Goal: Information Seeking & Learning: Check status

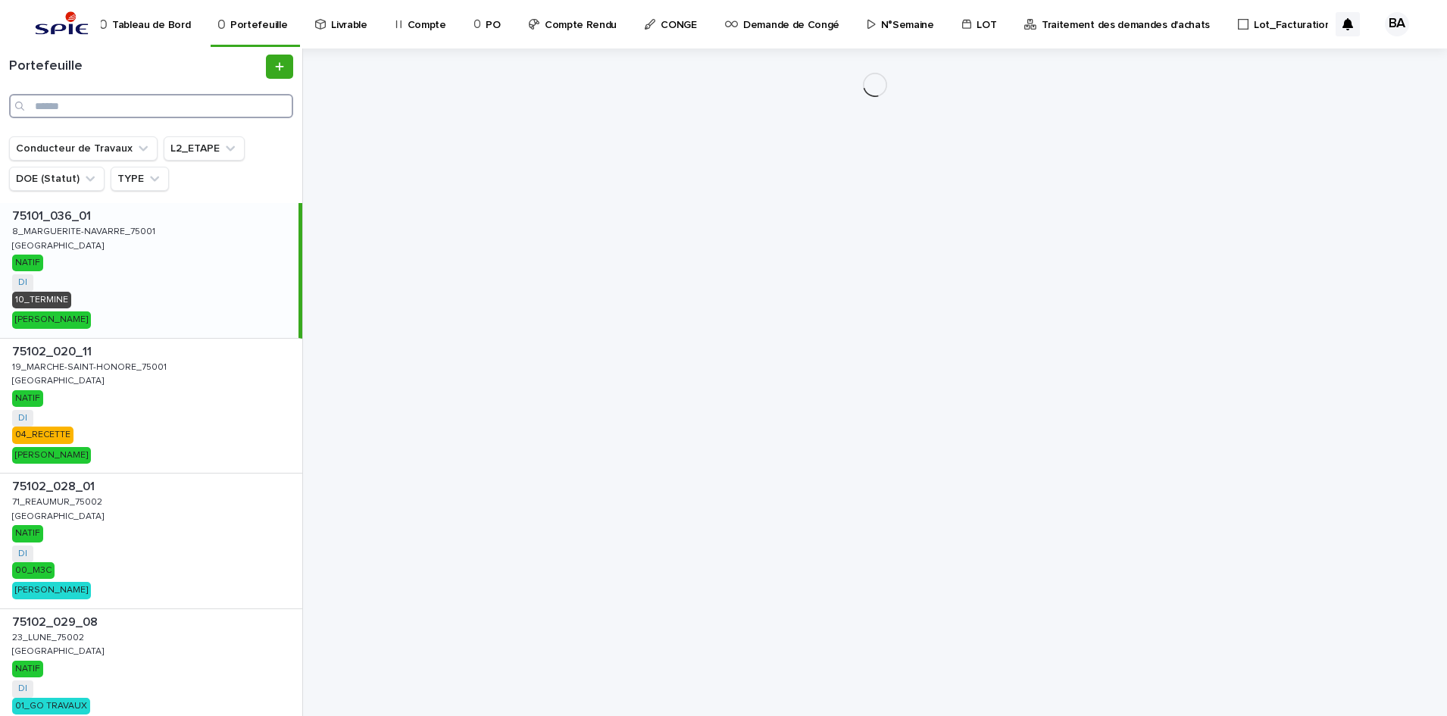
click at [137, 107] on input "Search" at bounding box center [151, 106] width 284 height 24
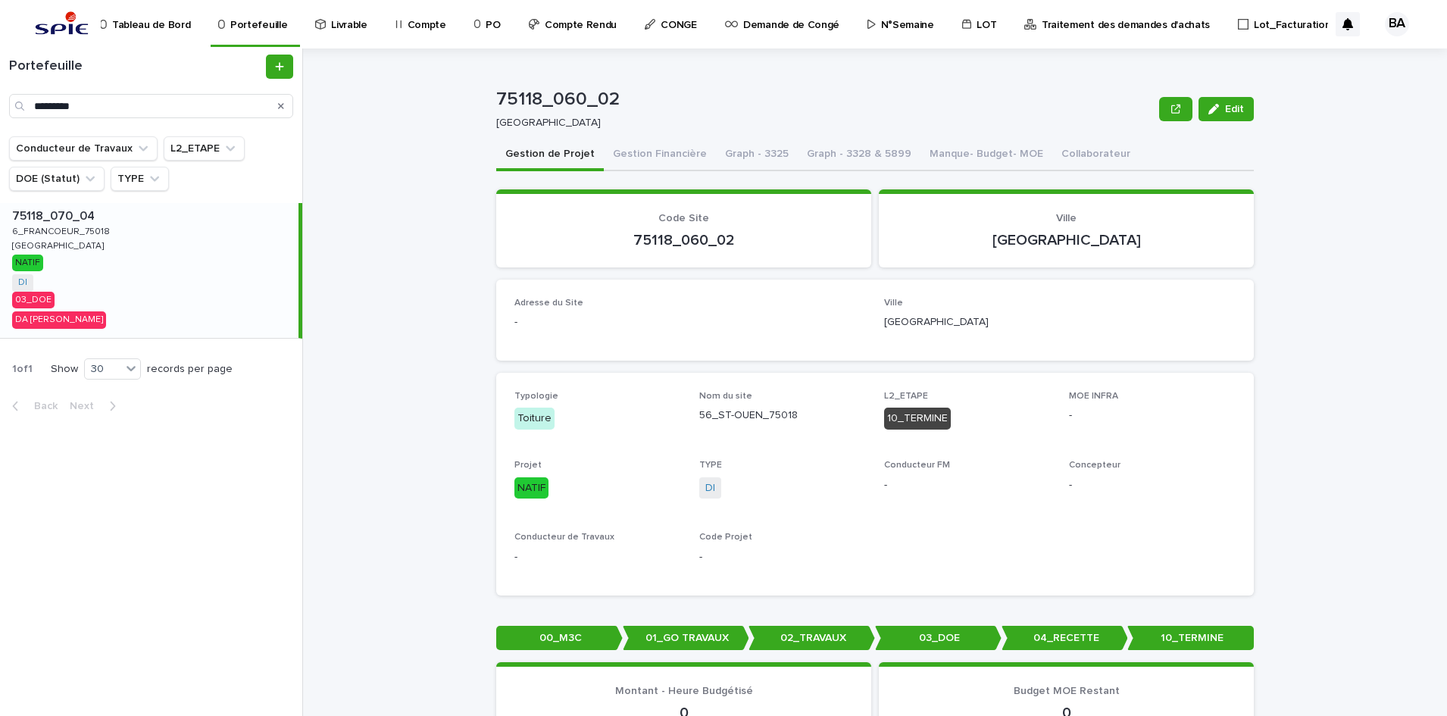
click at [157, 271] on div "75118_070_04 75118_070_04 6_FRANCOEUR_75018 6_FRANCOEUR_75018 [GEOGRAPHIC_DATA]…" at bounding box center [149, 270] width 298 height 135
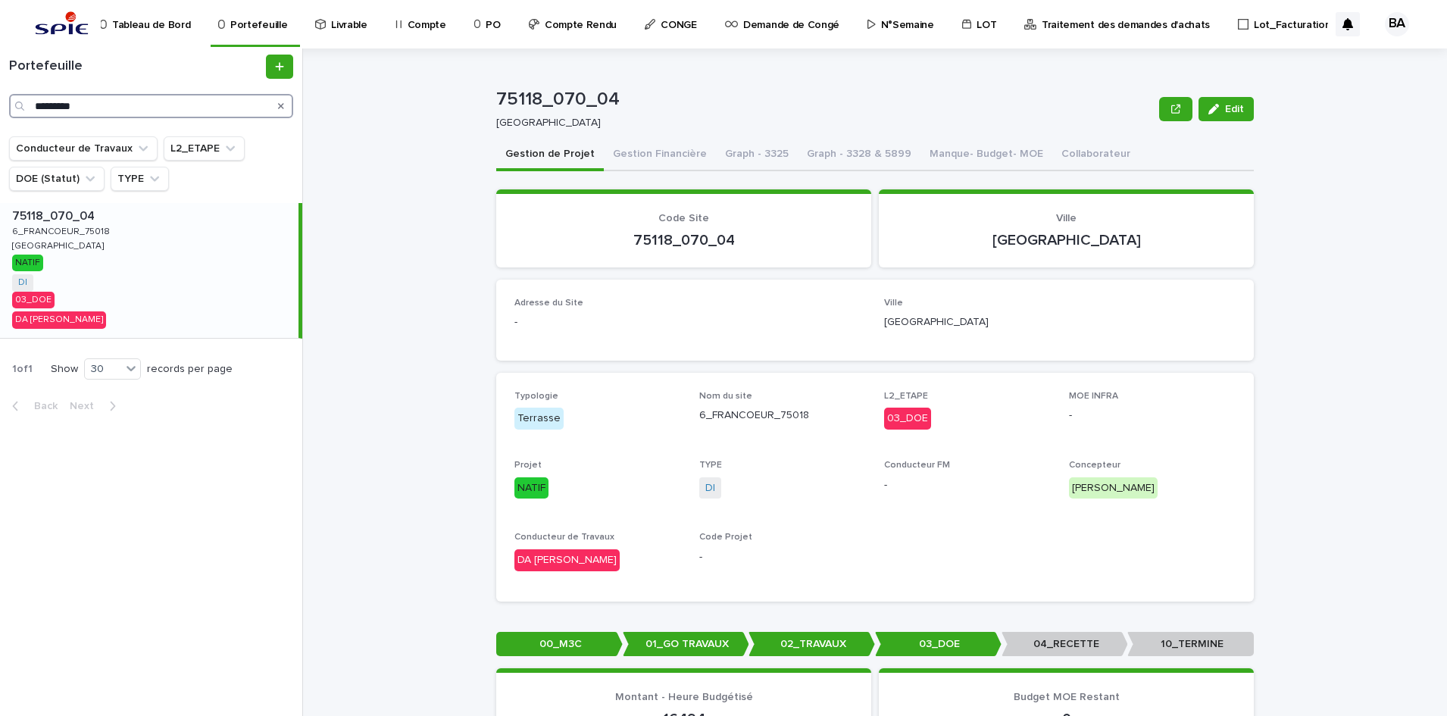
click at [128, 115] on input "*********" at bounding box center [151, 106] width 284 height 24
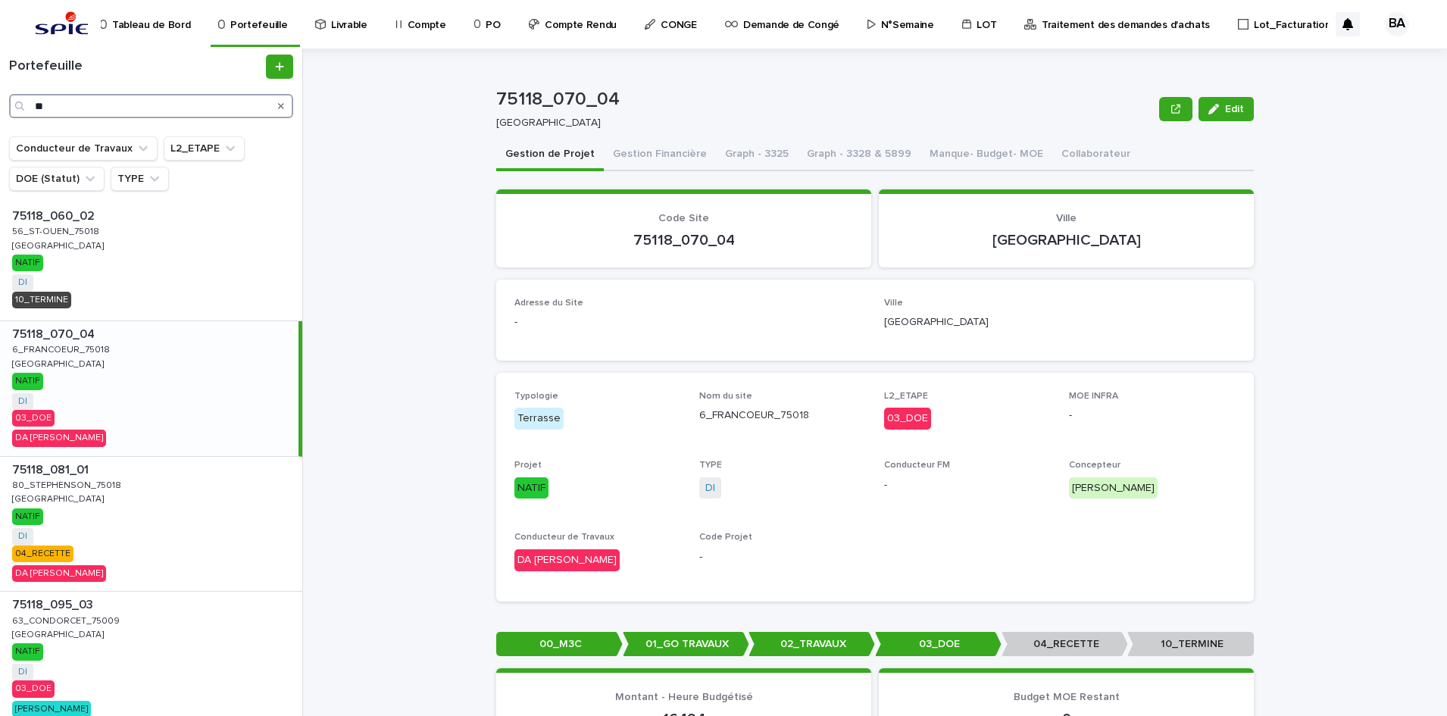
type input "*"
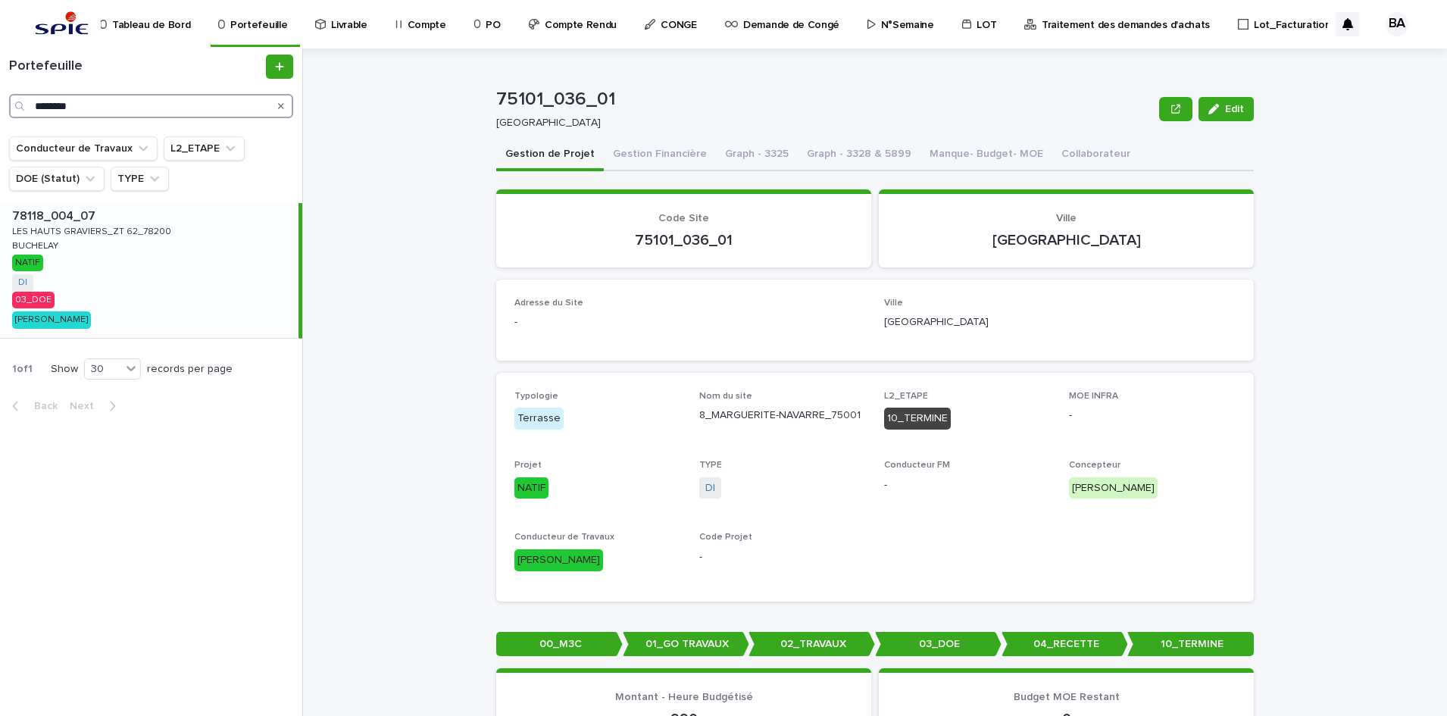
type input "********"
click at [80, 308] on div "78118_004_07 78118_004_07 LES HAUTS GRAVIERS_ZT 62_78200 LES HAUTS GRAVIERS_ZT …" at bounding box center [149, 270] width 298 height 135
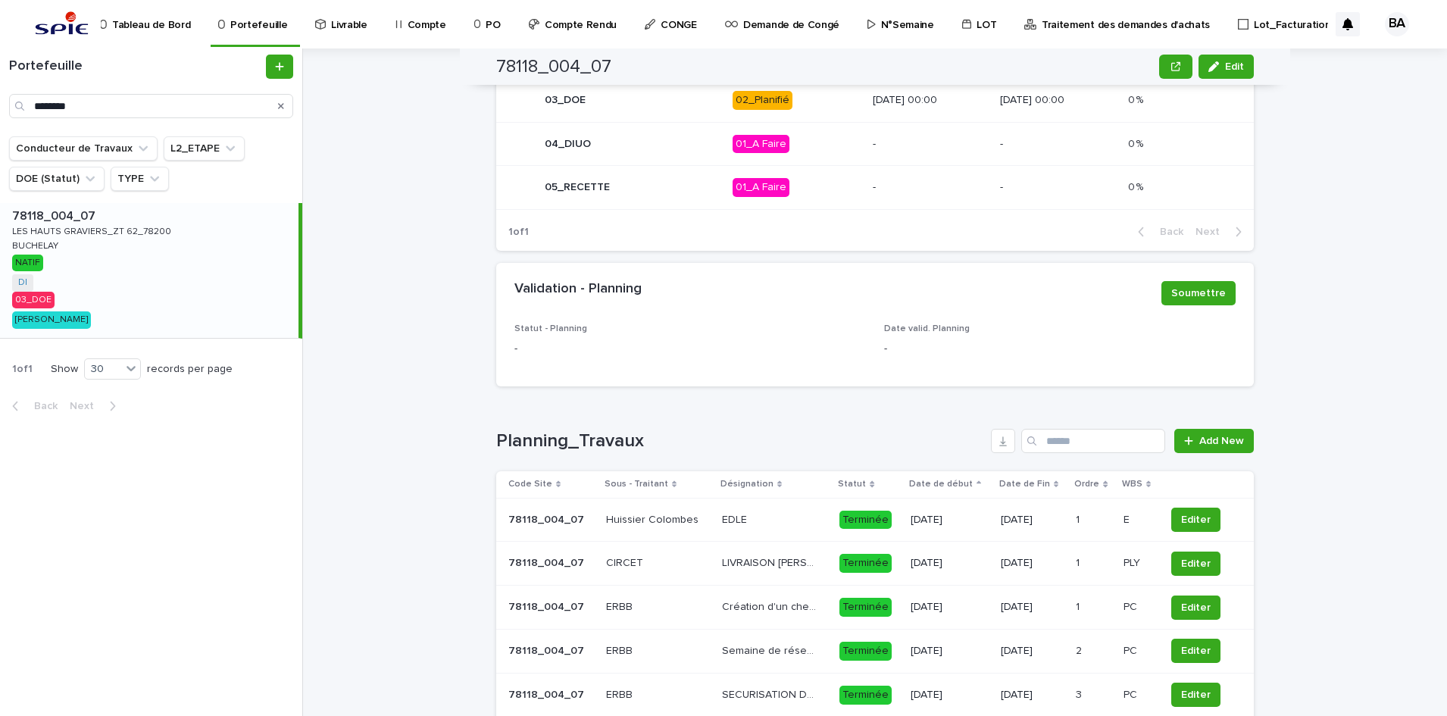
scroll to position [795, 0]
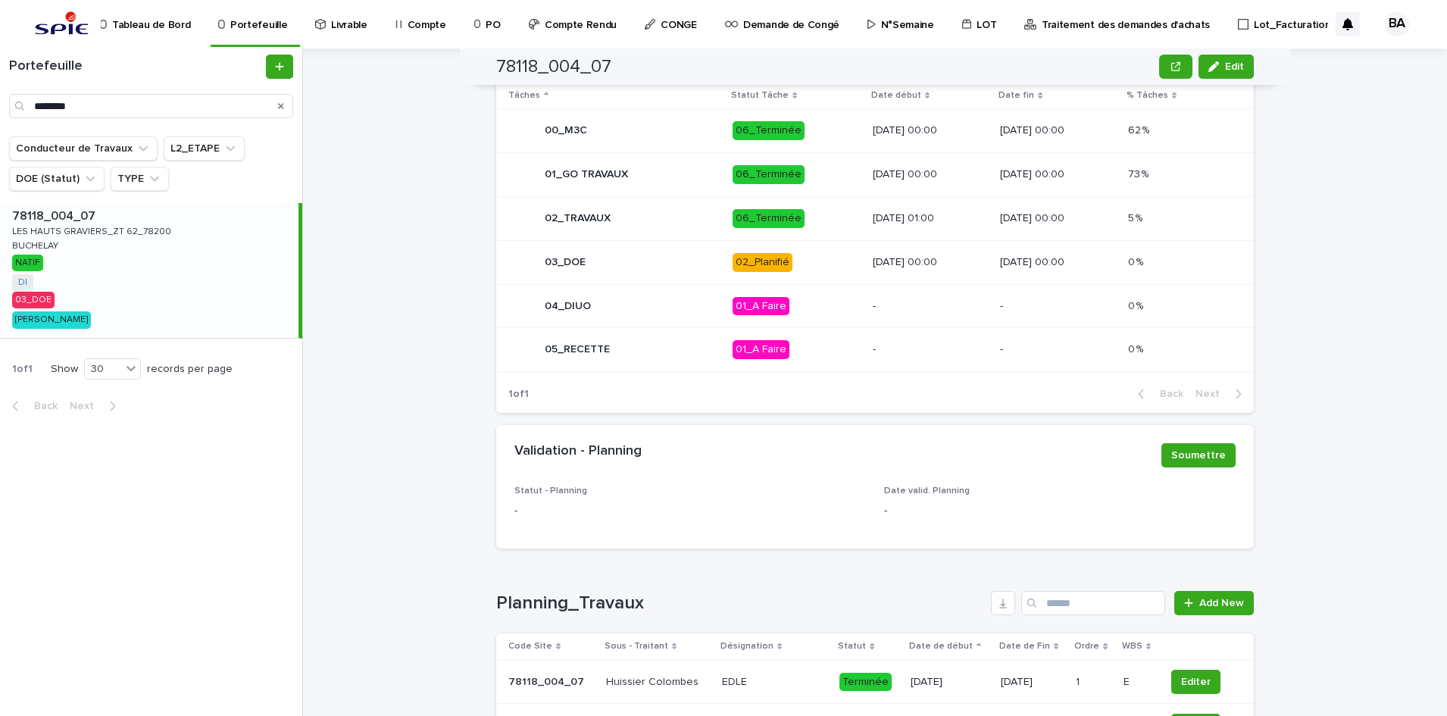
click at [792, 264] on p "02_Planifié" at bounding box center [797, 262] width 128 height 19
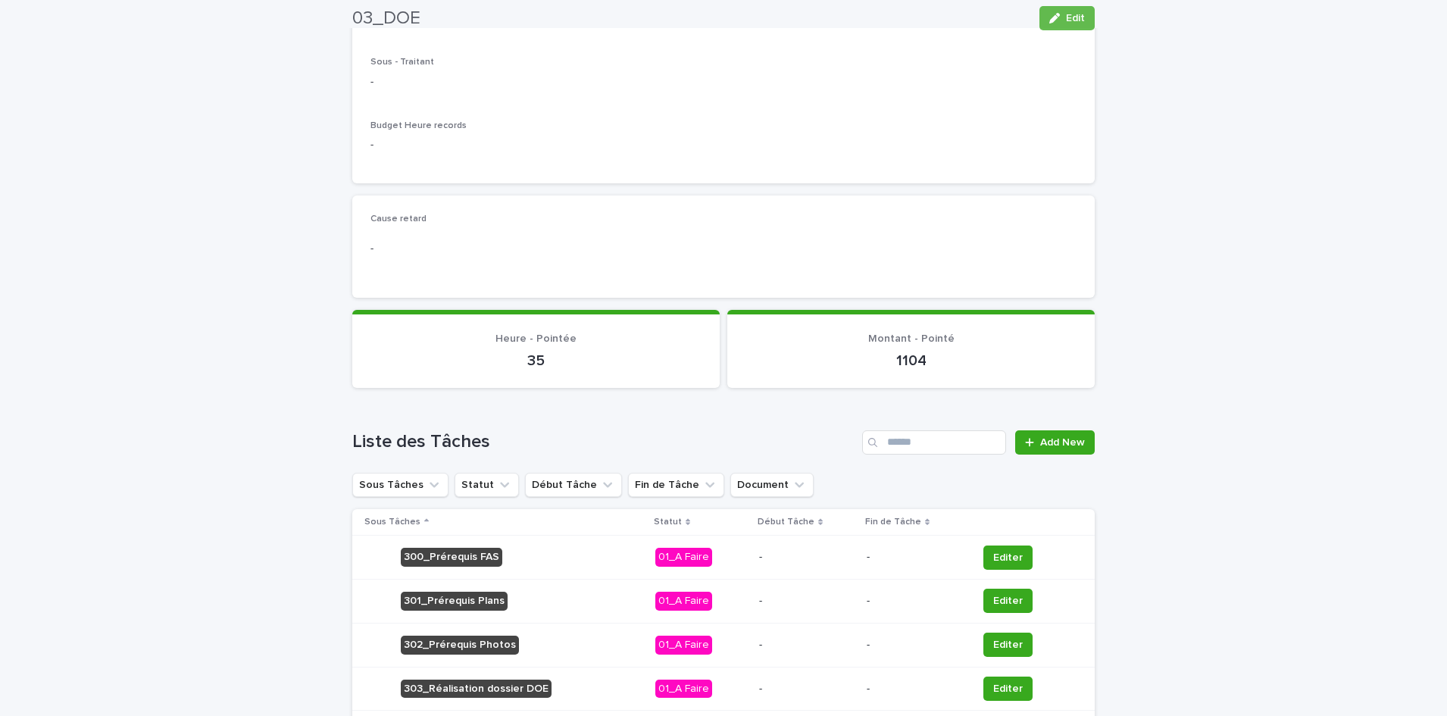
scroll to position [721, 0]
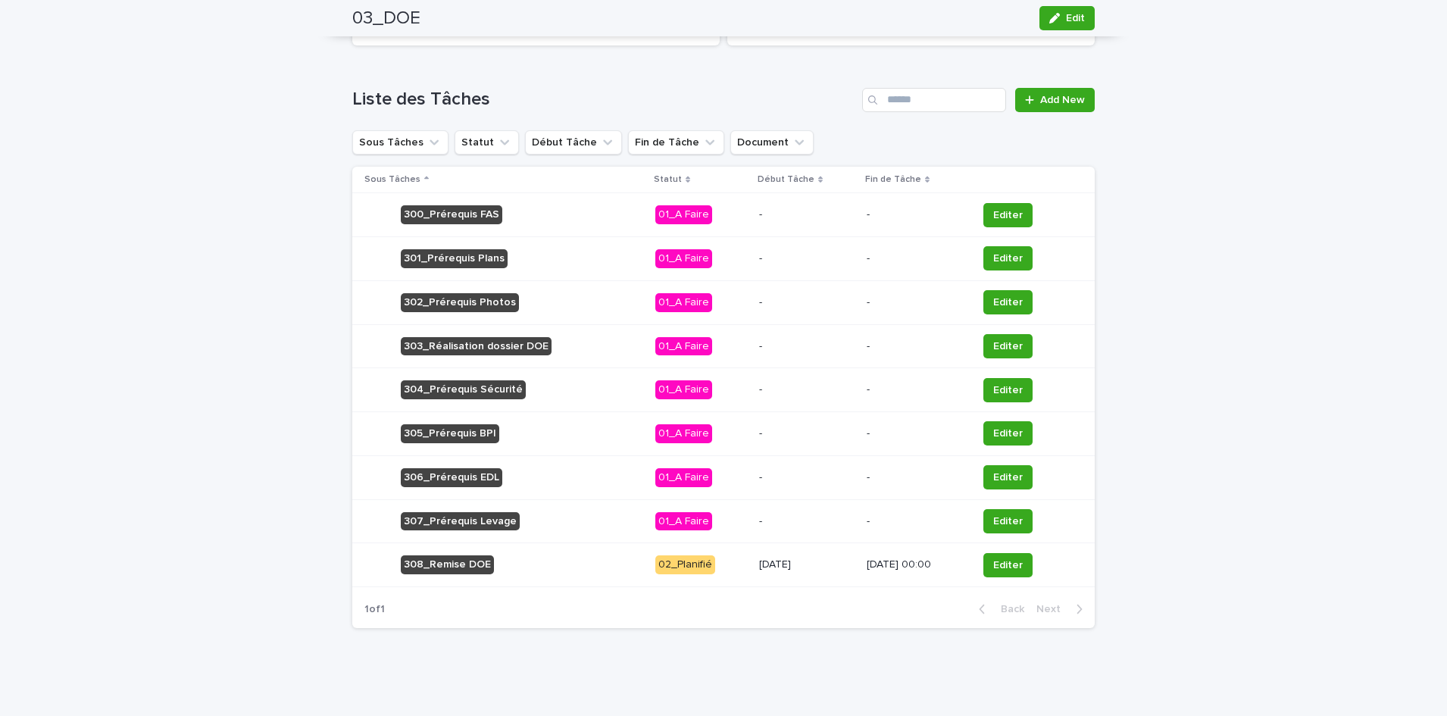
click at [900, 580] on td "[DATE] 00:00" at bounding box center [916, 565] width 111 height 44
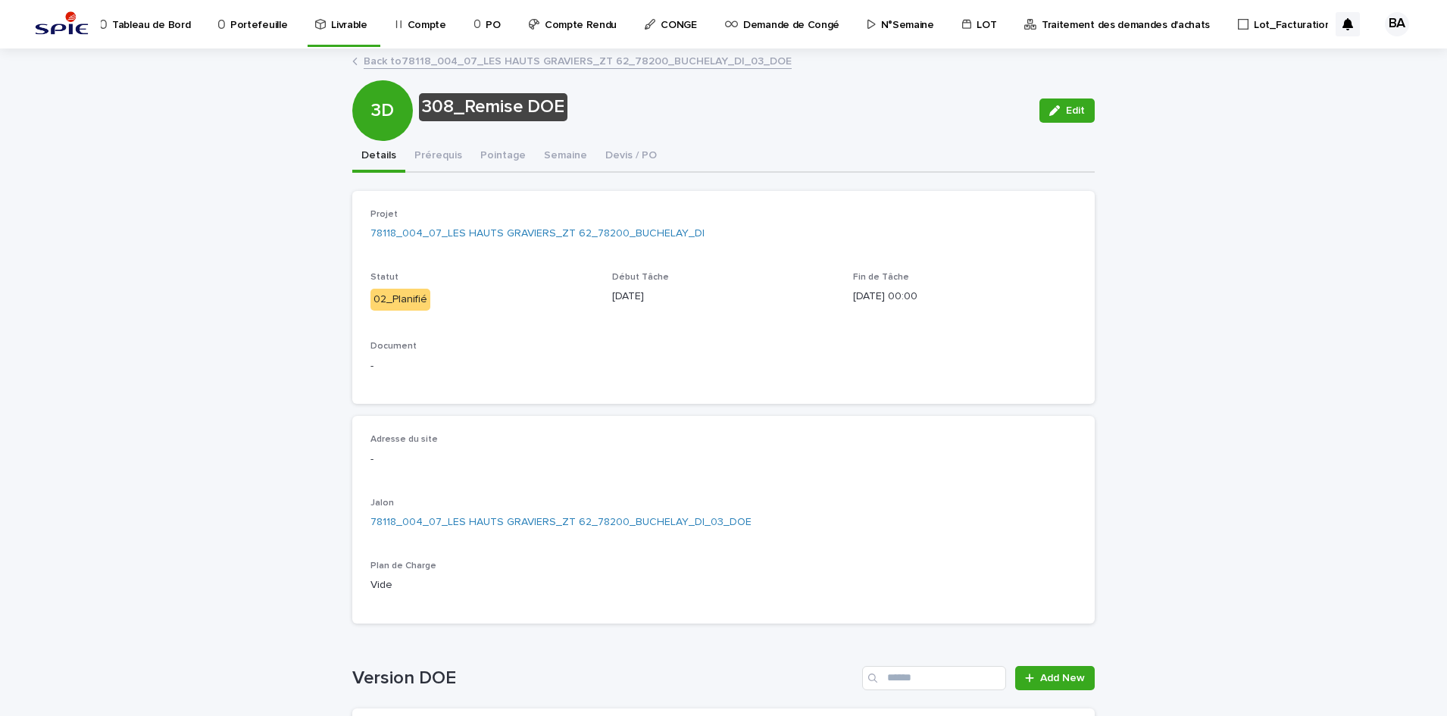
click at [395, 57] on link "Back to 78118_004_07_LES HAUTS GRAVIERS_ZT 62_78200_BUCHELAY_DI_03_DOE" at bounding box center [578, 60] width 428 height 17
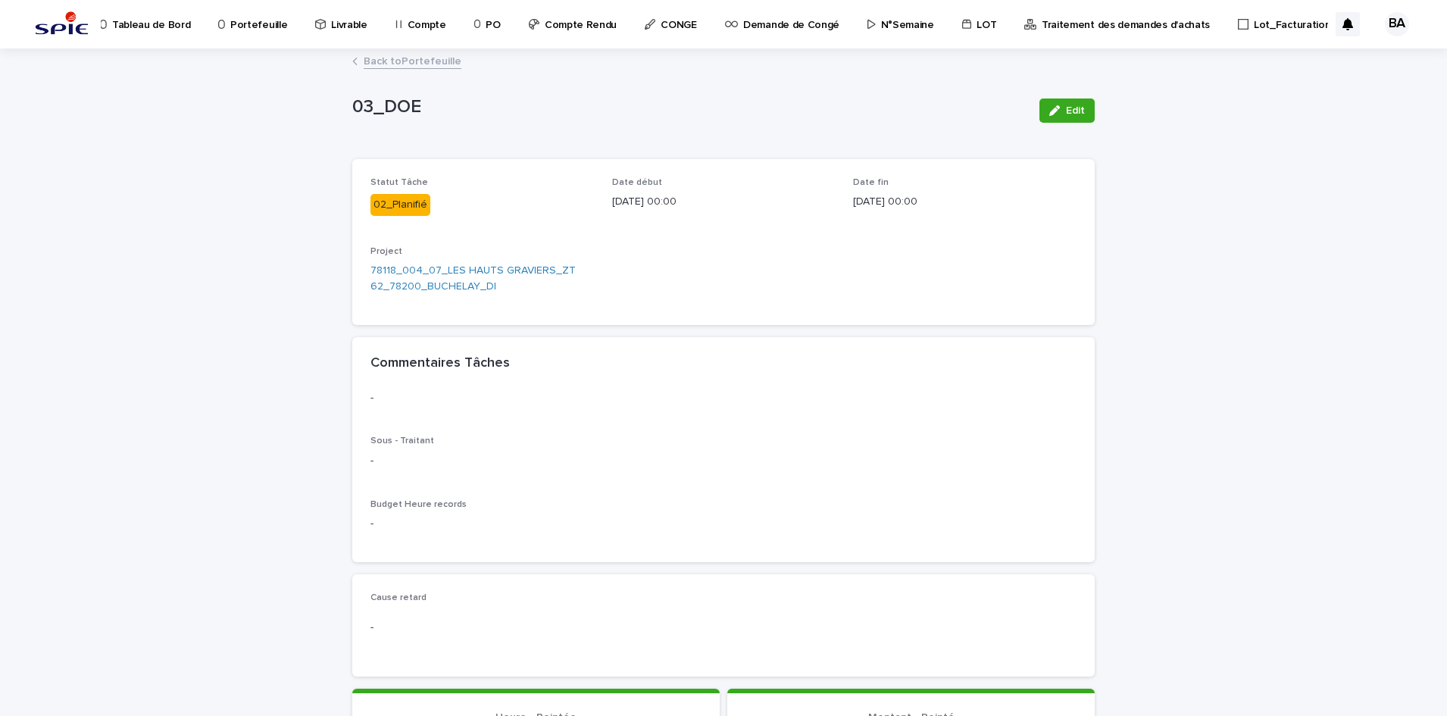
click at [396, 60] on link "Back to Portefeuille" at bounding box center [413, 60] width 98 height 17
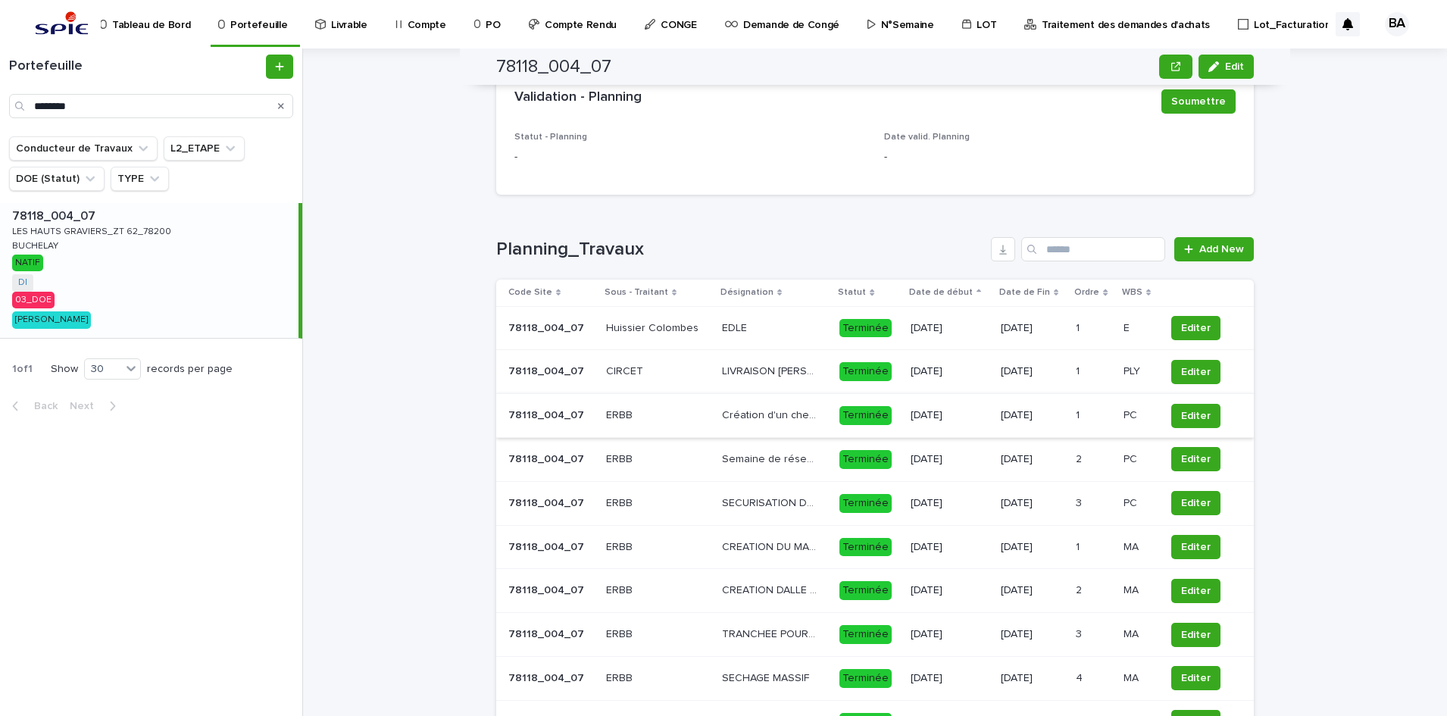
scroll to position [1260, 0]
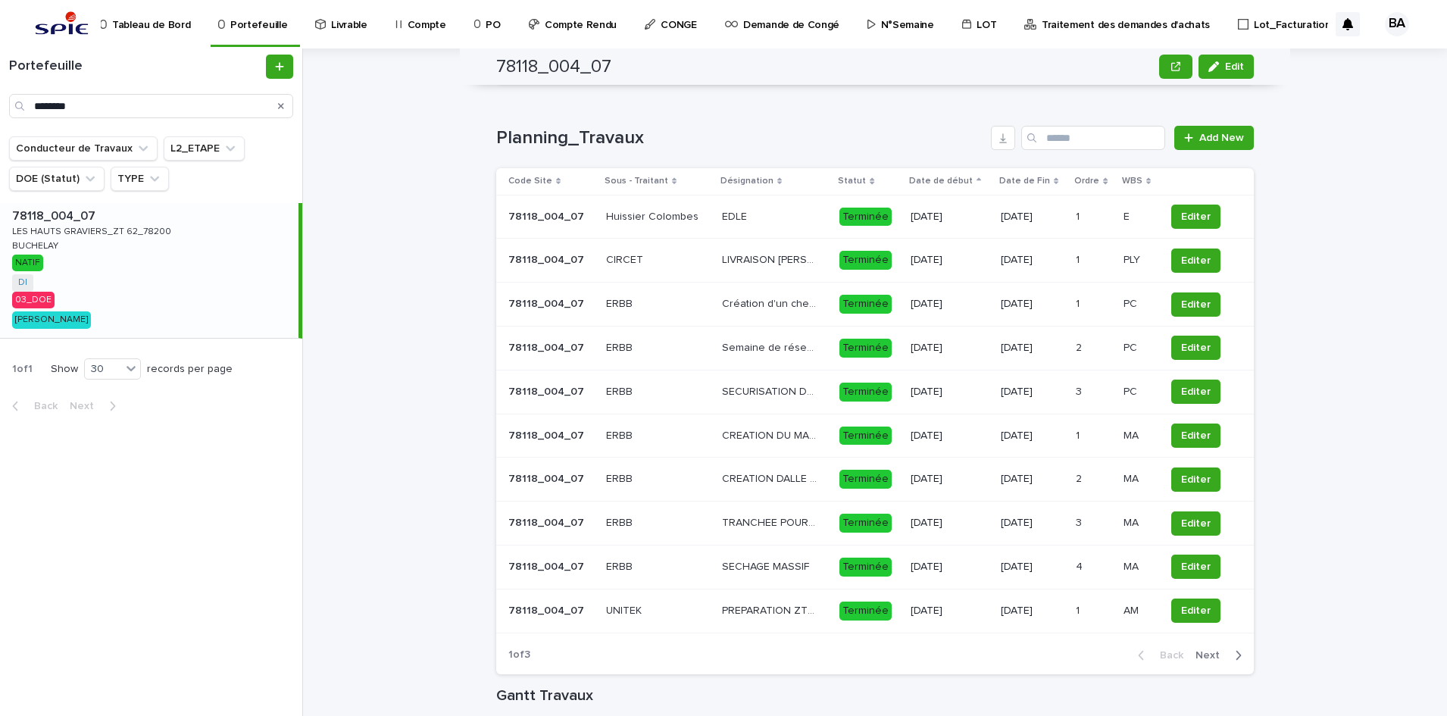
click at [1195, 659] on span "Next" at bounding box center [1211, 655] width 33 height 11
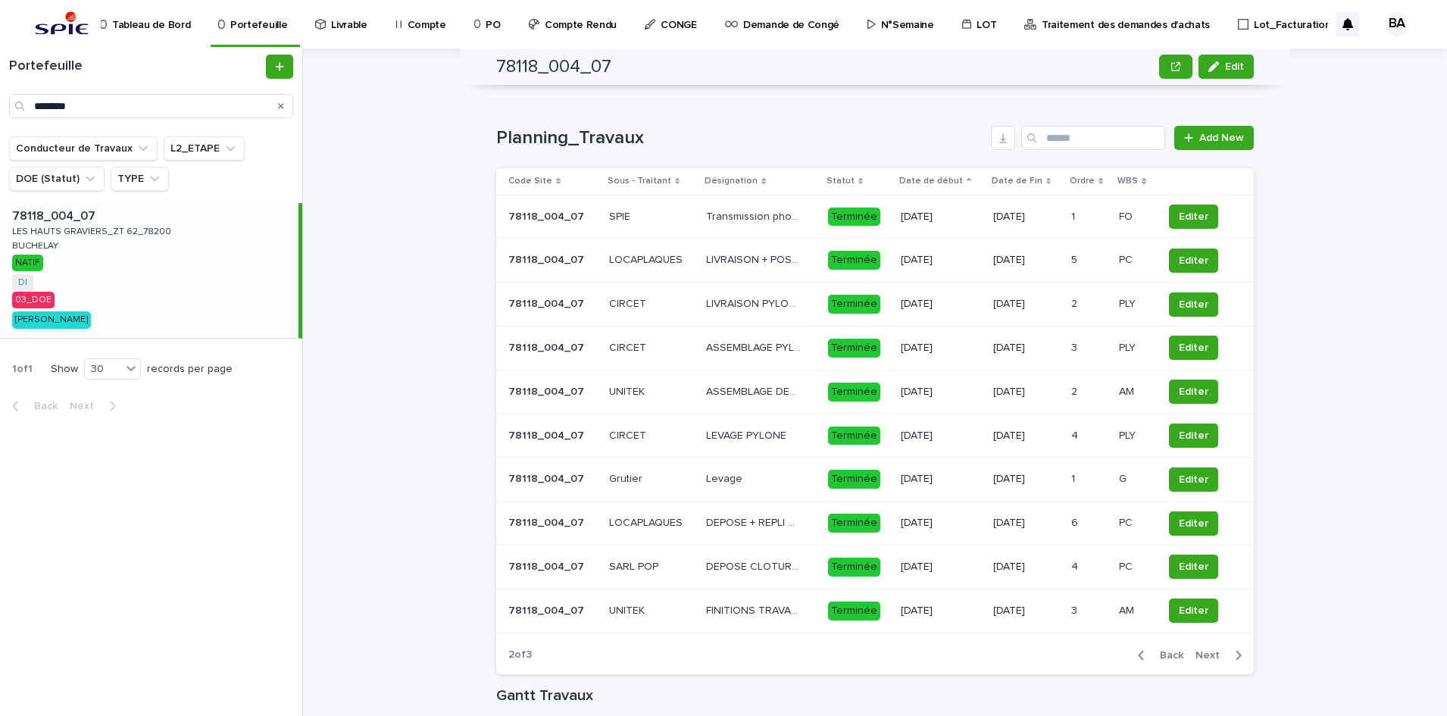
click at [1202, 660] on span "Next" at bounding box center [1211, 655] width 33 height 11
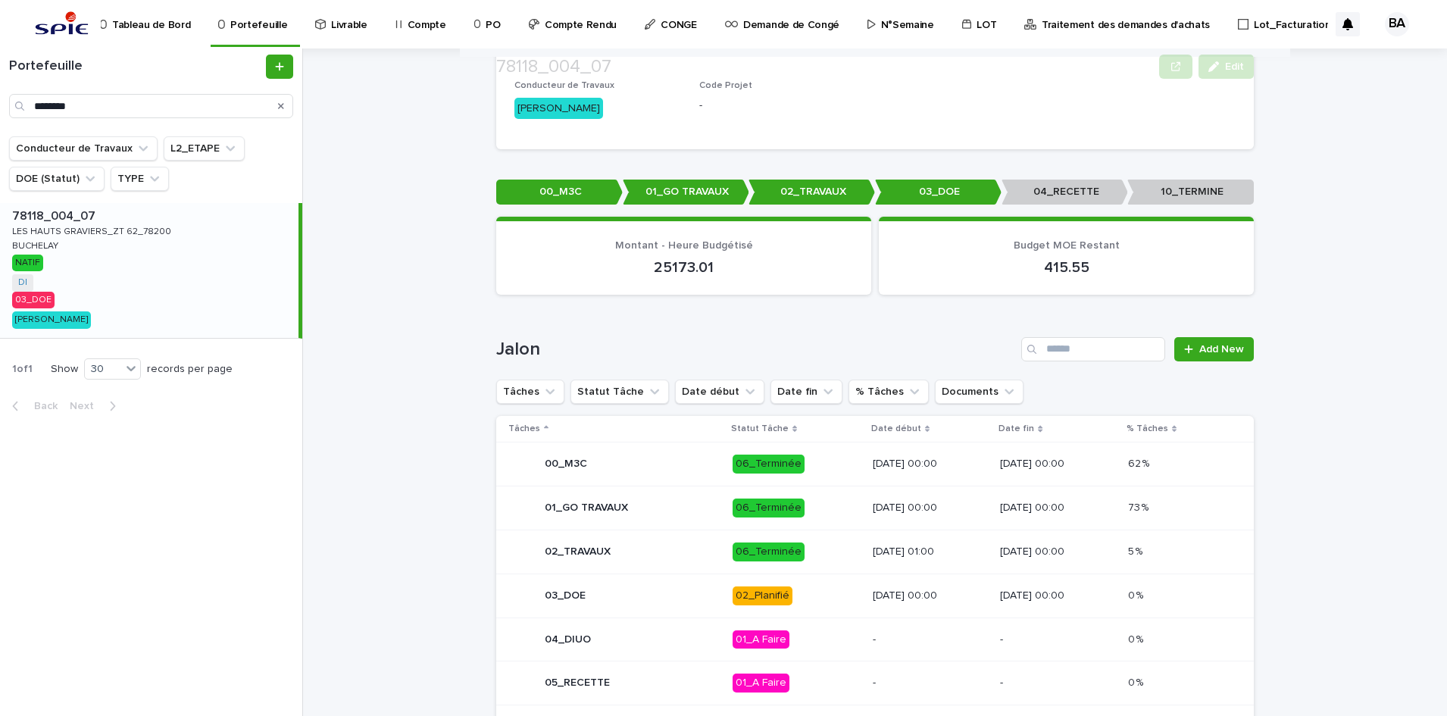
scroll to position [542, 0]
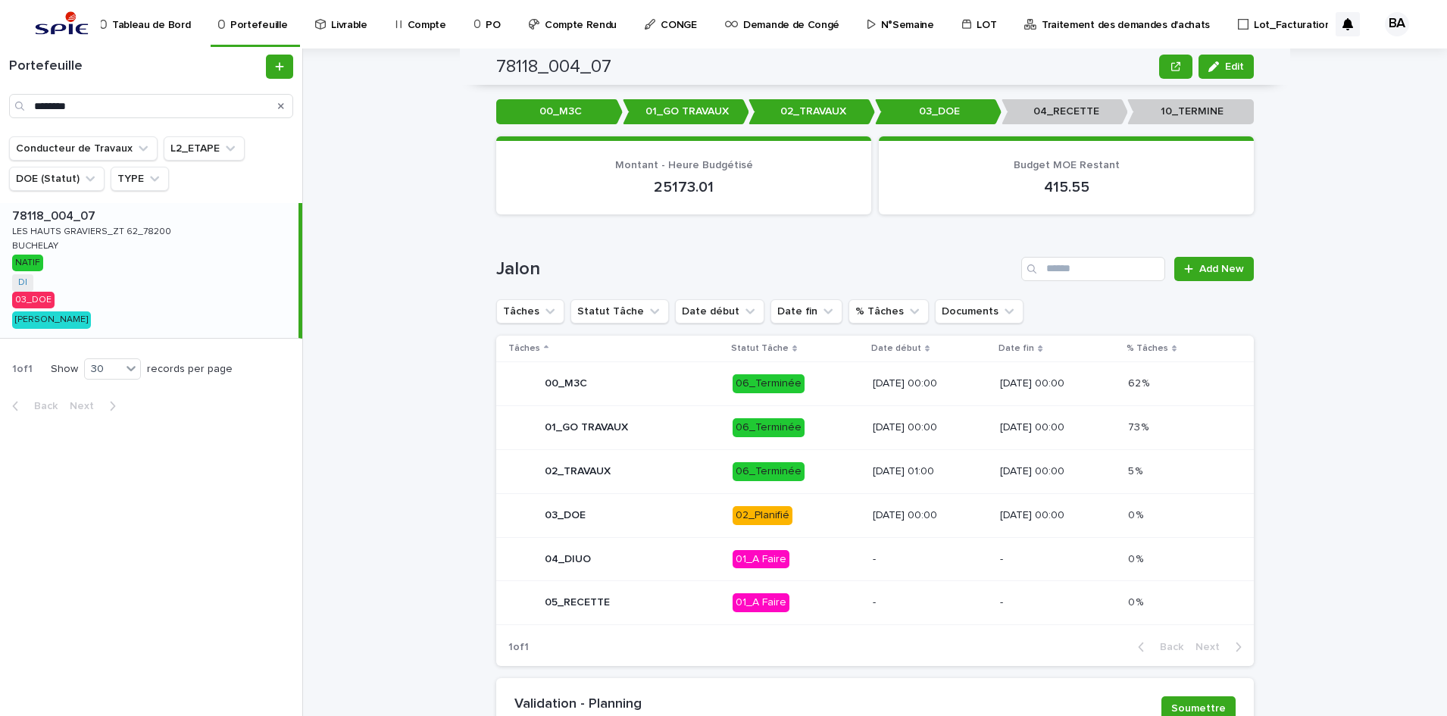
click at [796, 464] on p "06_Terminée" at bounding box center [797, 471] width 128 height 19
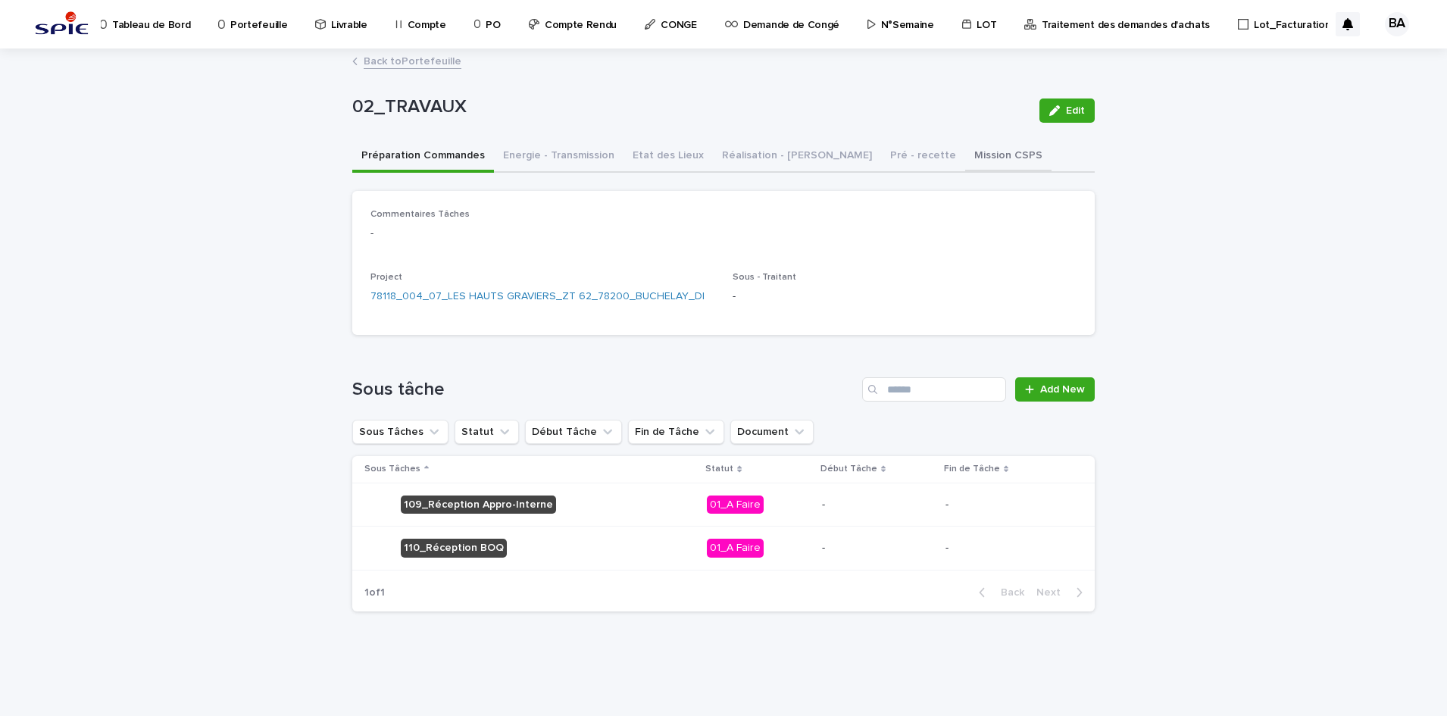
click at [965, 151] on button "Mission CSPS" at bounding box center [1008, 157] width 86 height 32
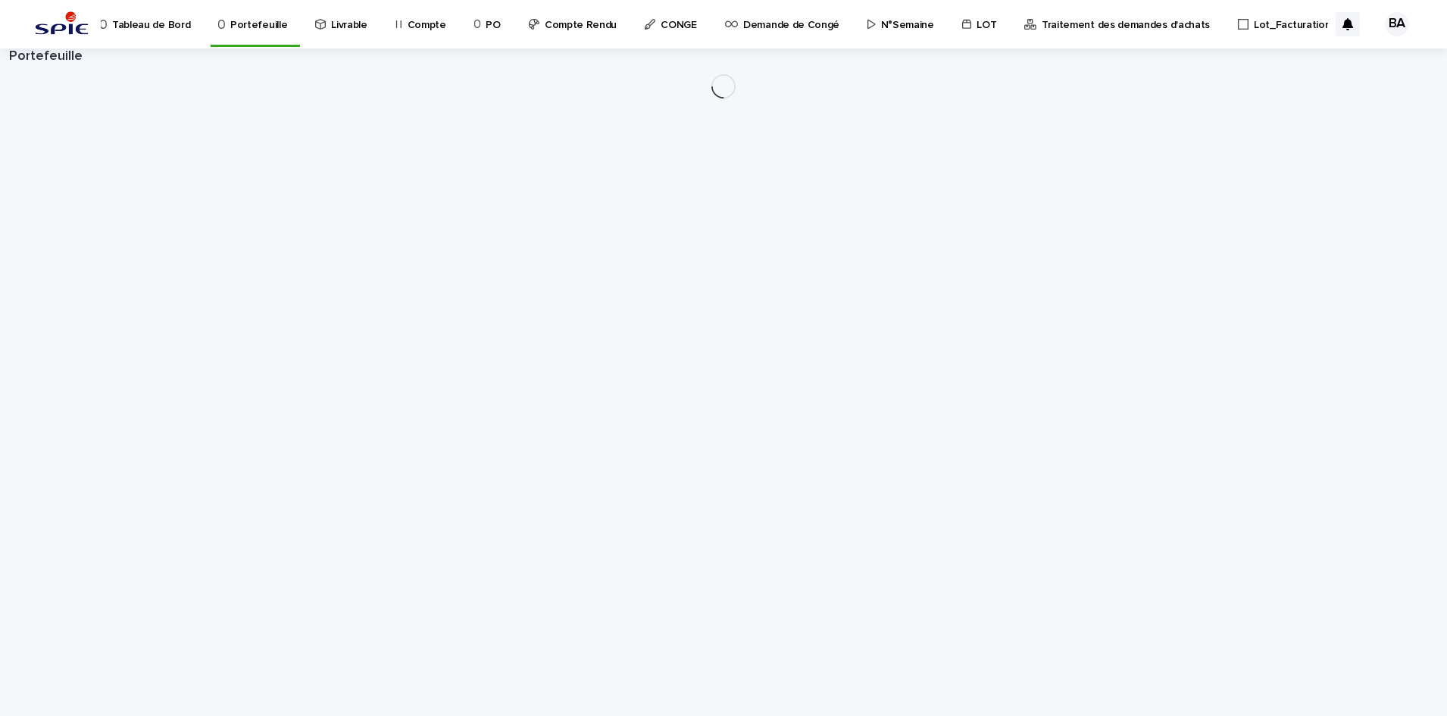
click at [184, 27] on p "Tableau de Bord" at bounding box center [151, 16] width 78 height 32
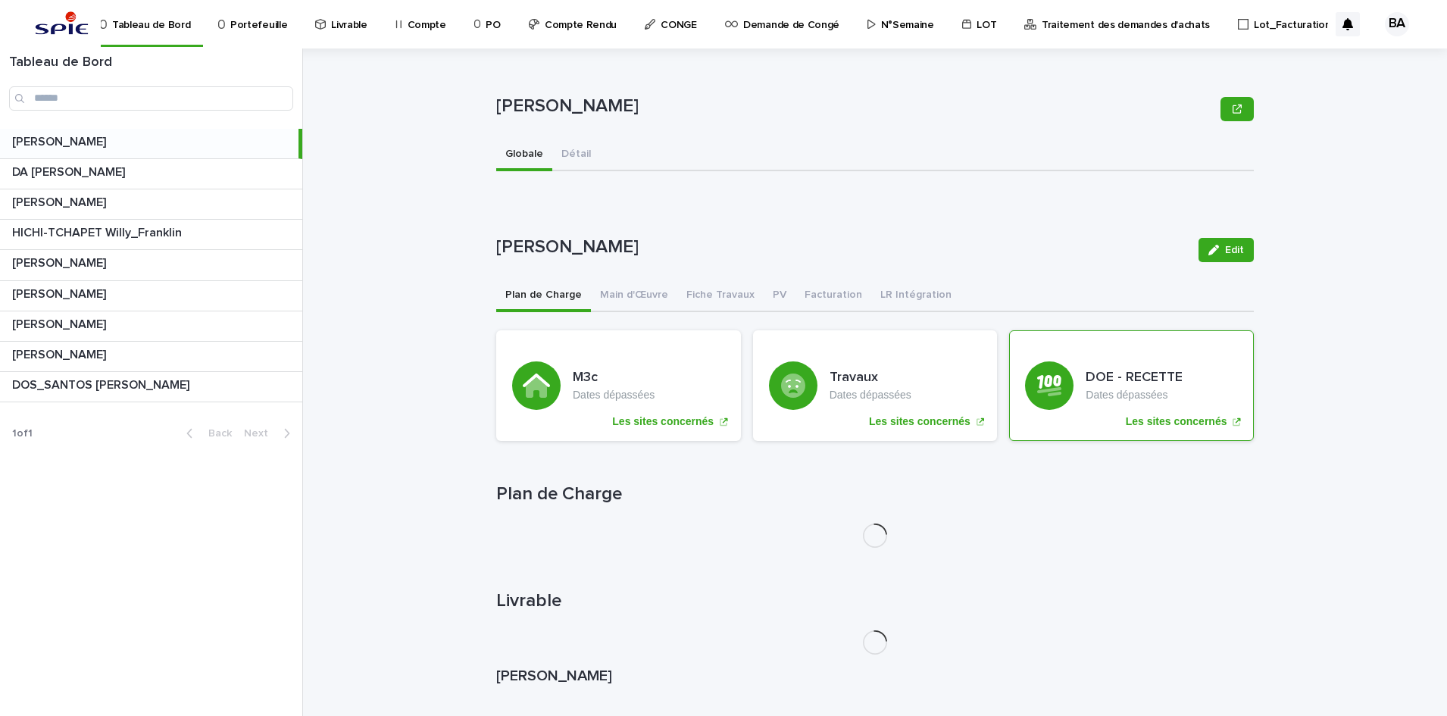
click at [95, 386] on p "DOS_SANTOS Leandro" at bounding box center [102, 383] width 180 height 17
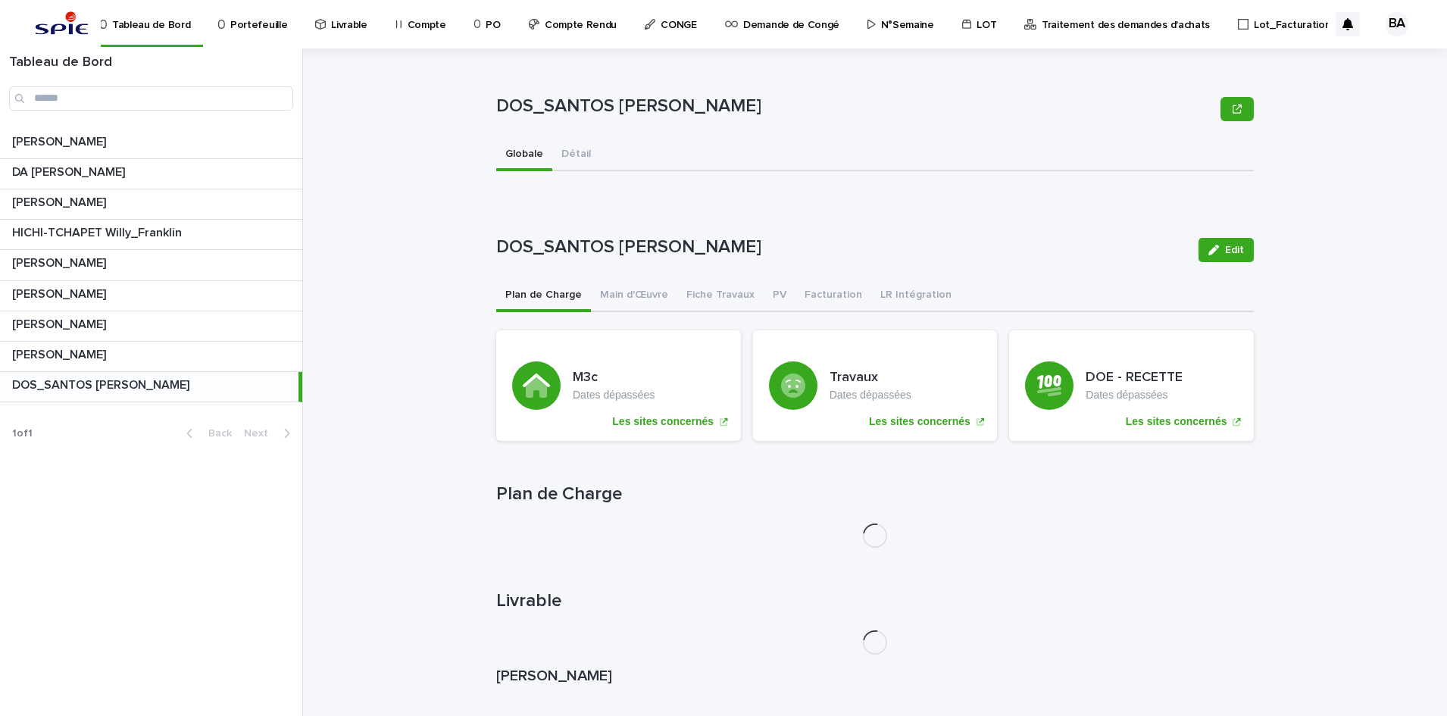
click at [169, 386] on p at bounding box center [152, 385] width 280 height 14
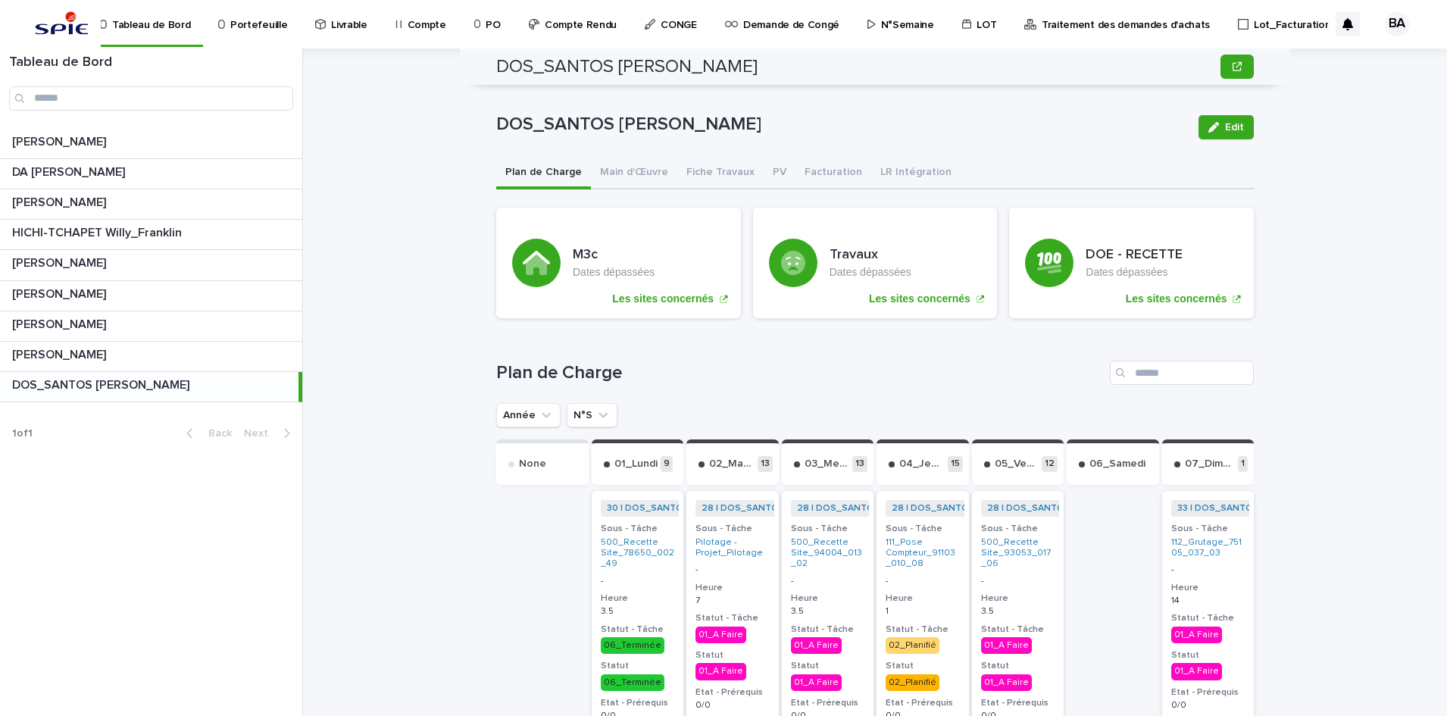
scroll to position [52, 0]
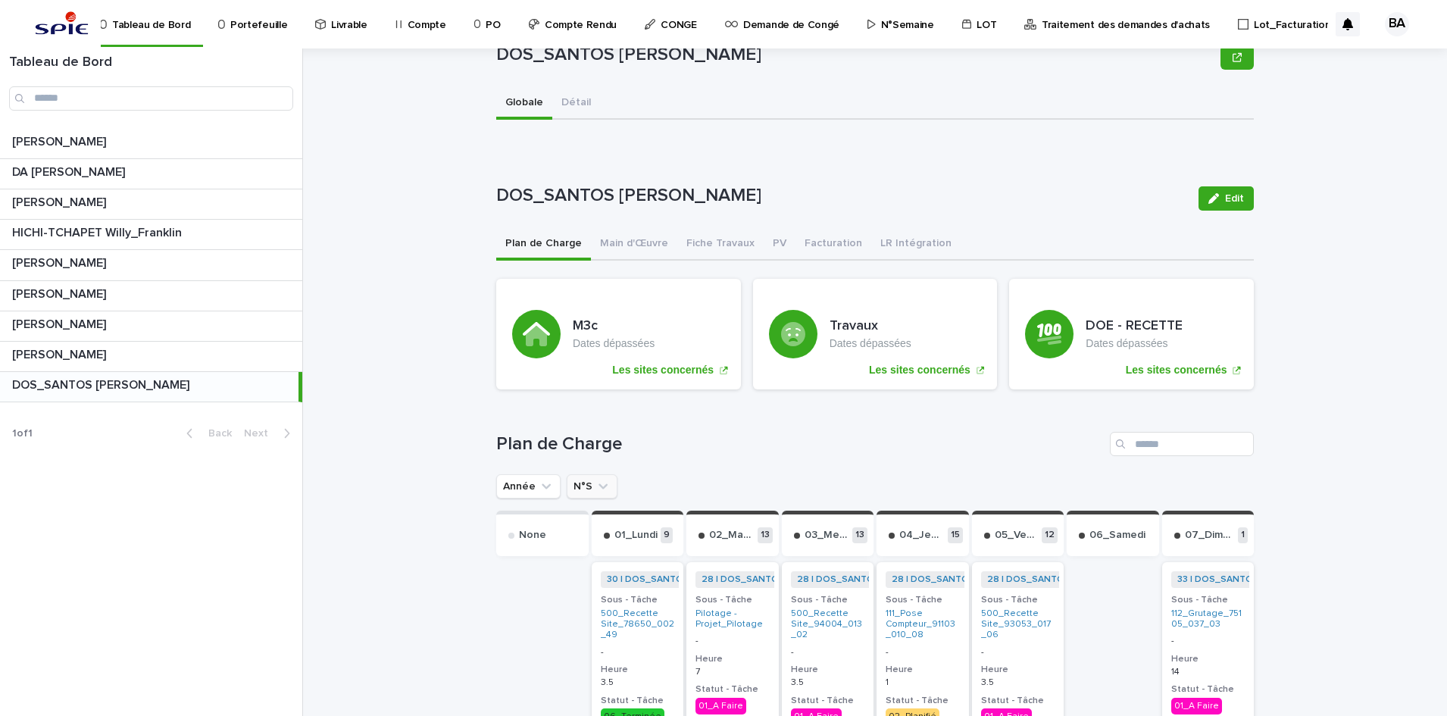
click at [598, 492] on icon "N°S" at bounding box center [602, 486] width 15 height 15
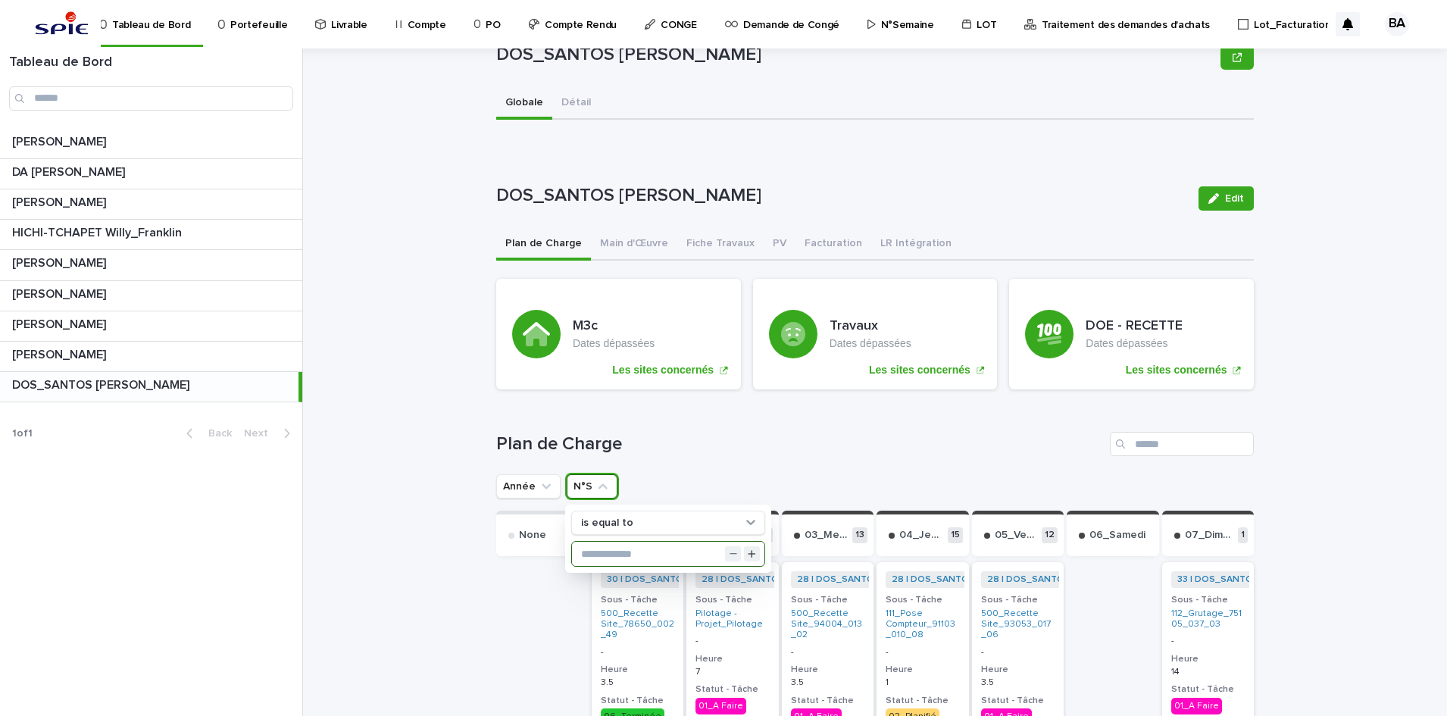
click at [594, 554] on input "text" at bounding box center [668, 554] width 192 height 24
type input "**"
drag, startPoint x: 796, startPoint y: 439, endPoint x: 767, endPoint y: 431, distance: 30.0
click at [795, 440] on h1 "Plan de Charge" at bounding box center [800, 444] width 608 height 22
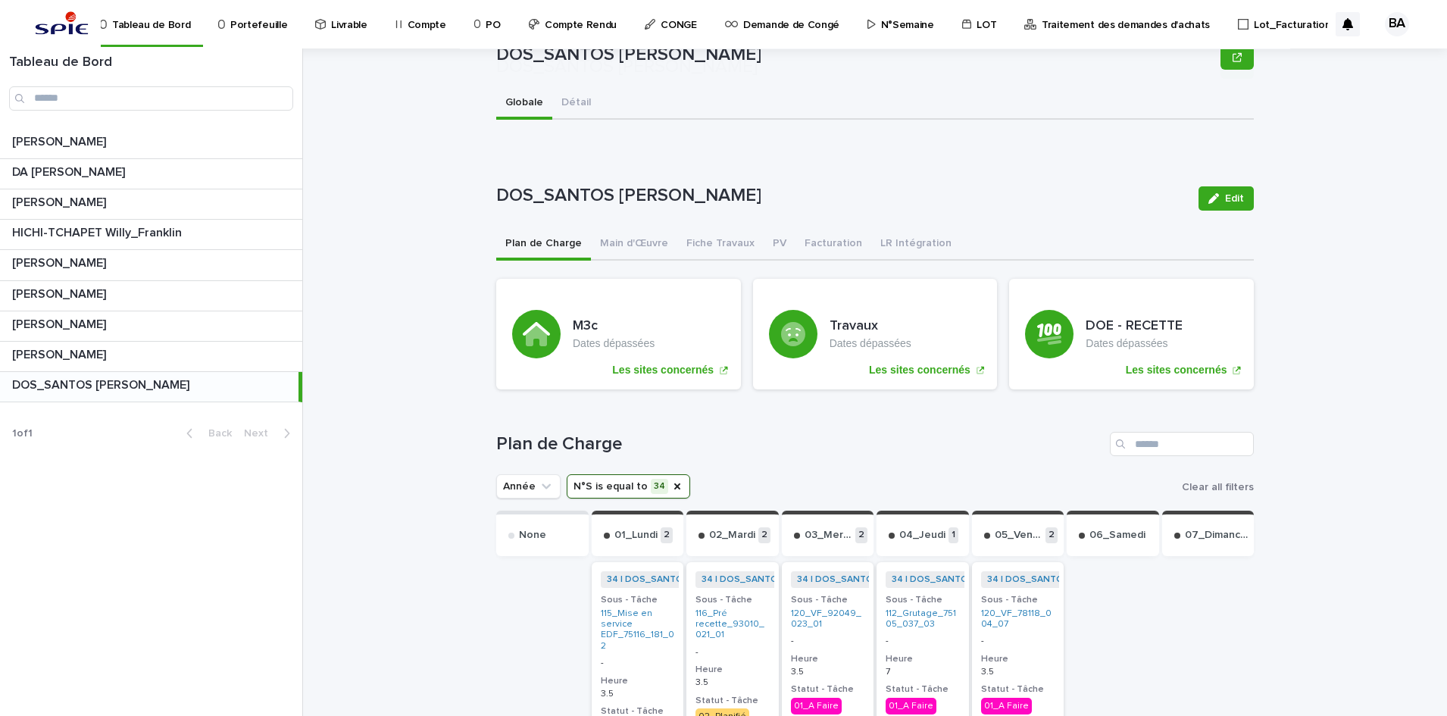
scroll to position [430, 0]
